Goal: Transaction & Acquisition: Purchase product/service

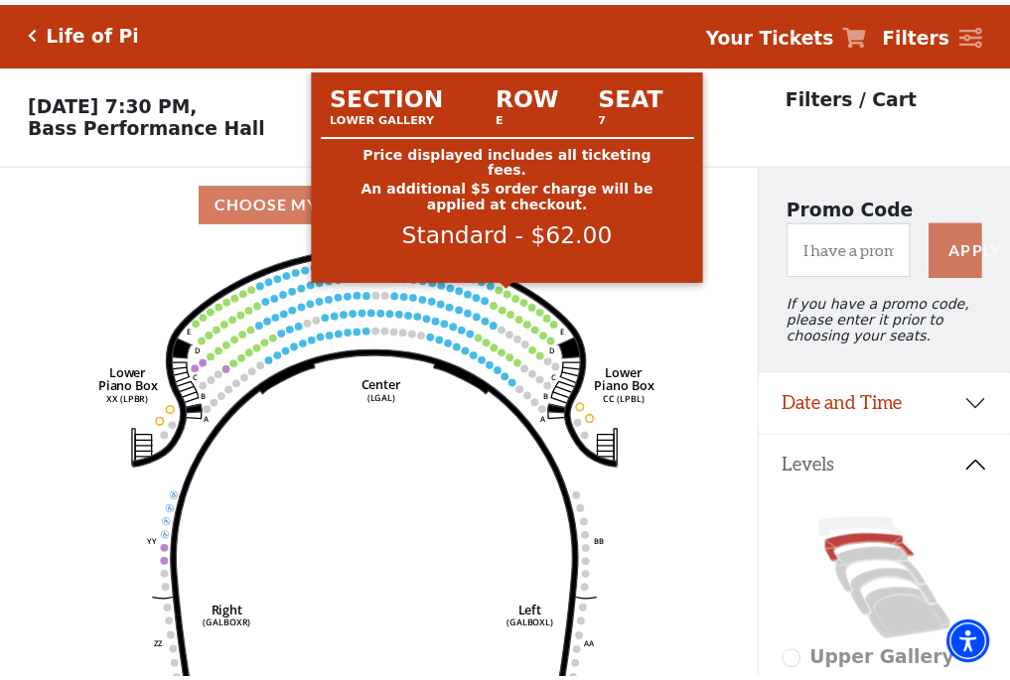
scroll to position [92, 0]
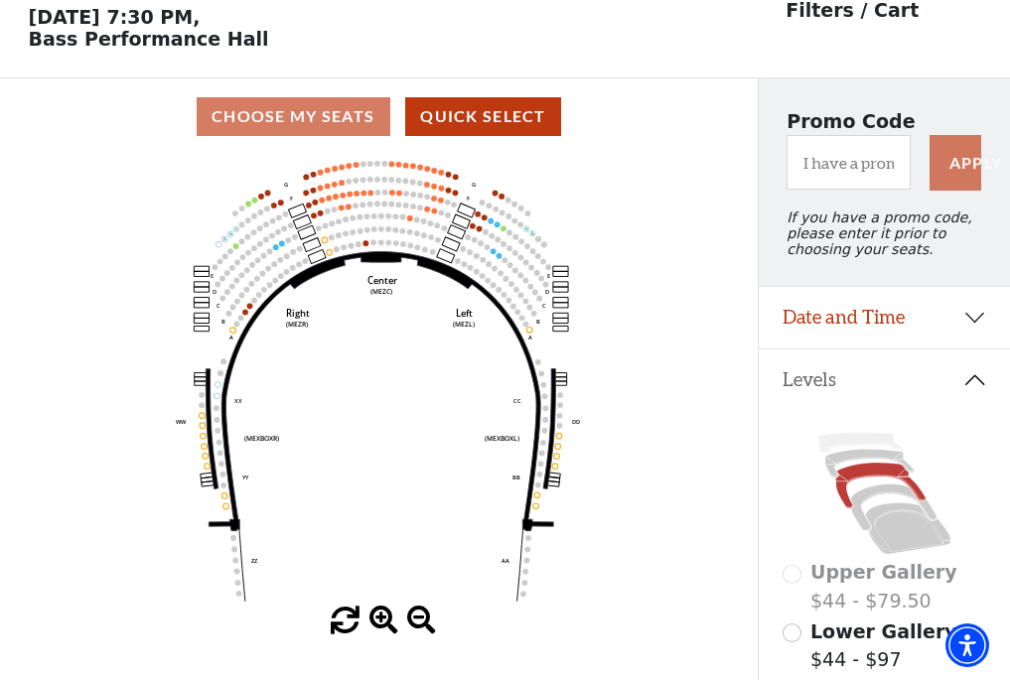
scroll to position [92, 0]
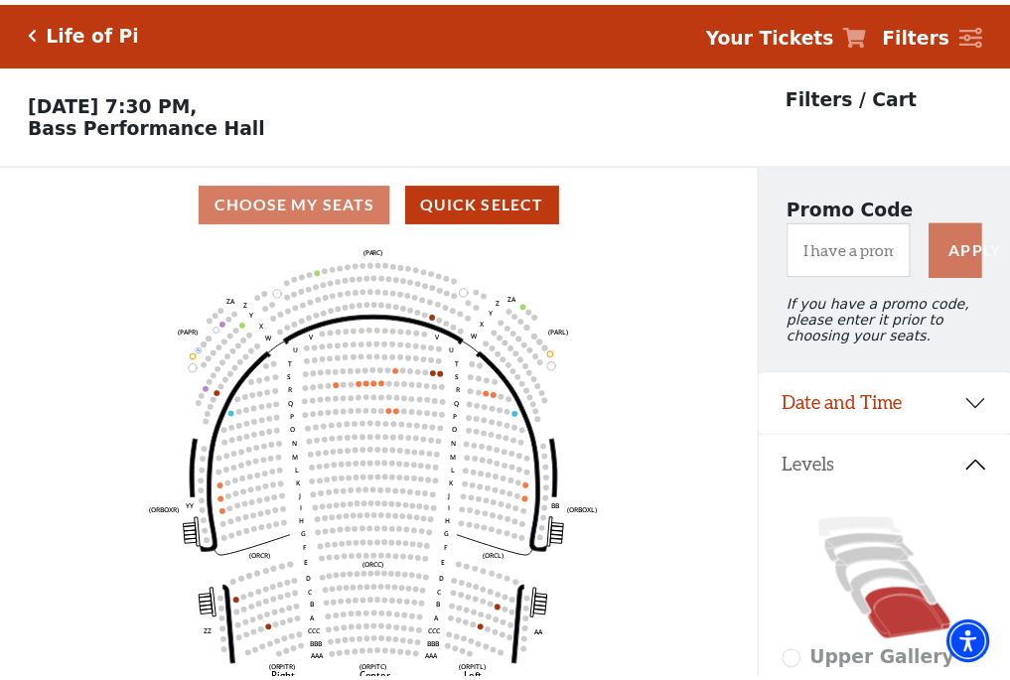
scroll to position [92, 0]
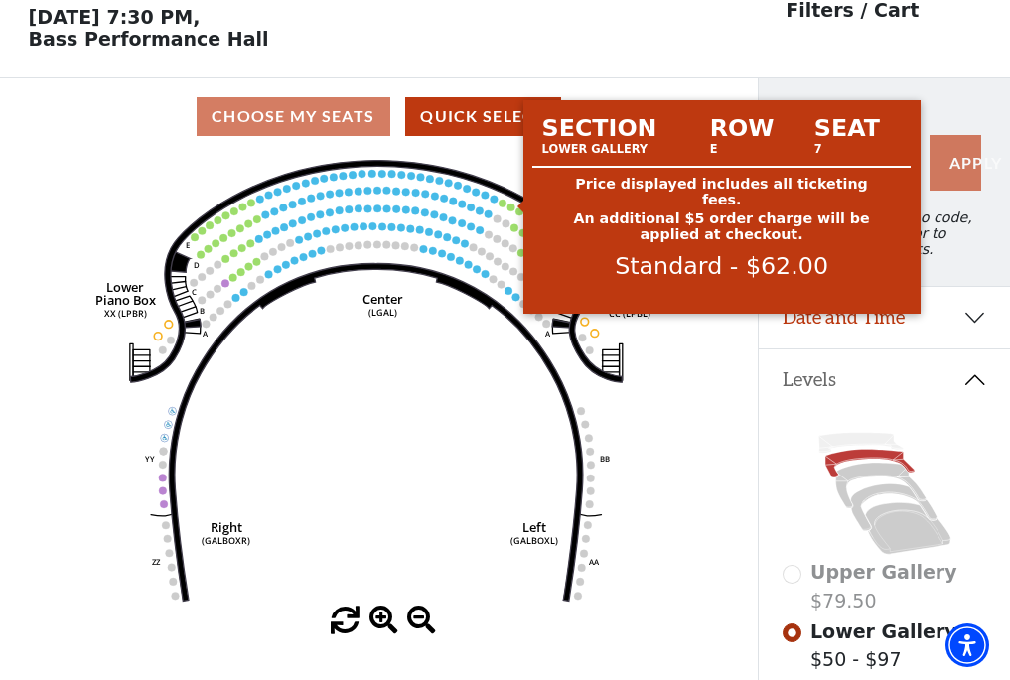
scroll to position [92, 0]
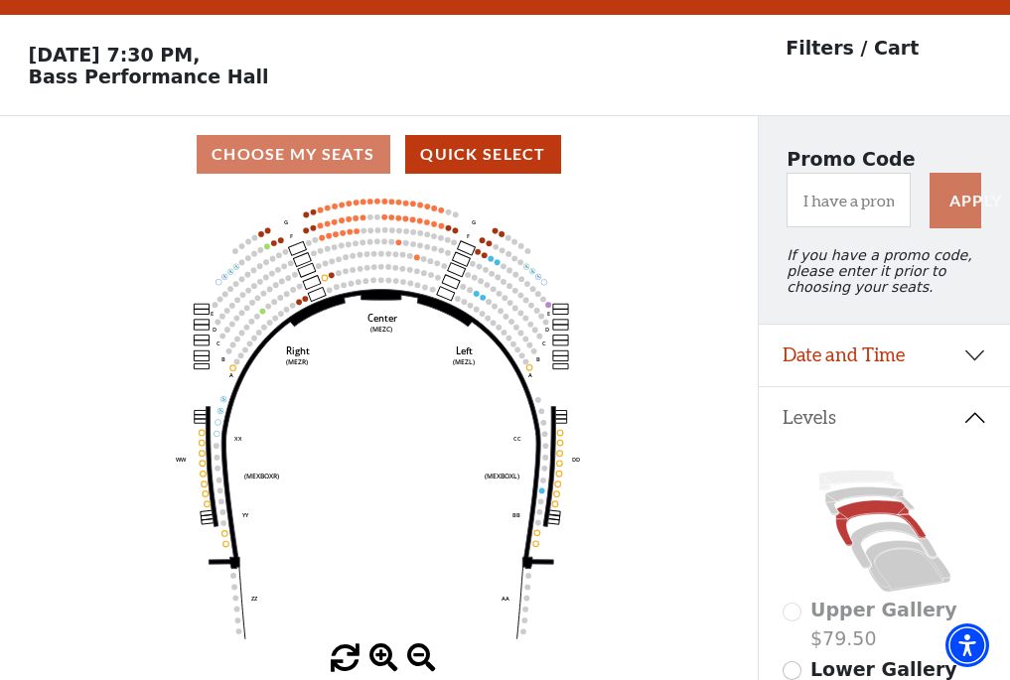
scroll to position [92, 0]
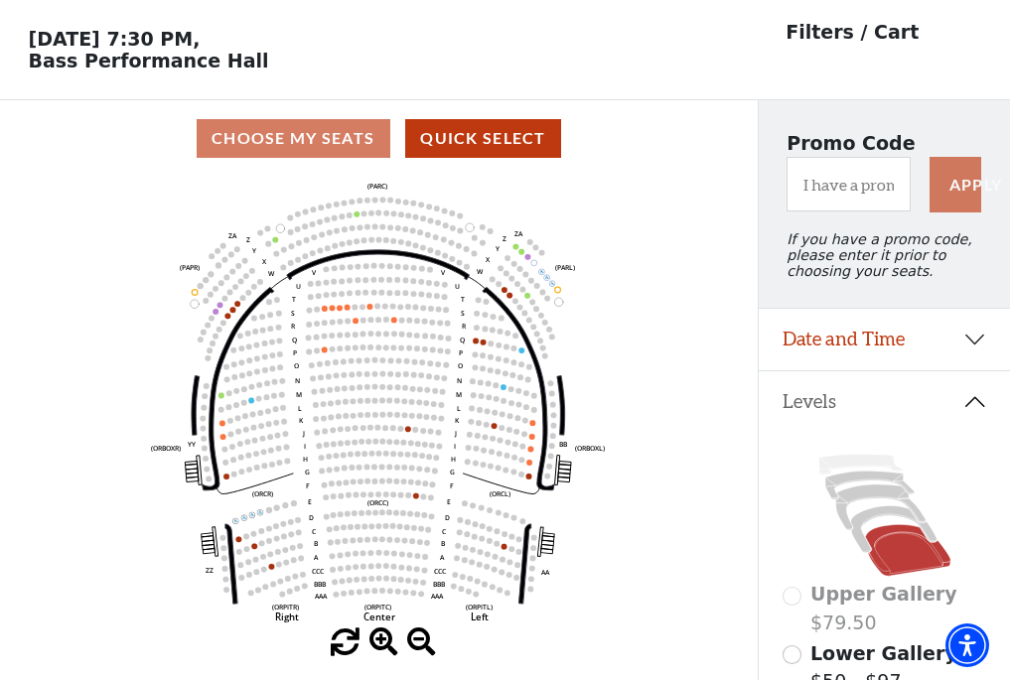
scroll to position [92, 0]
